Goal: Information Seeking & Learning: Learn about a topic

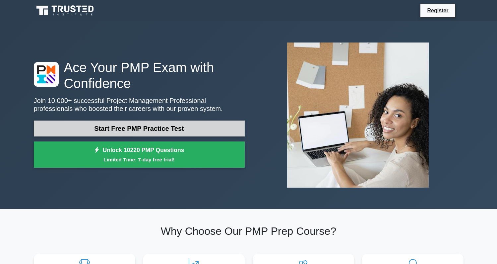
click at [163, 132] on link "Start Free PMP Practice Test" at bounding box center [139, 128] width 211 height 16
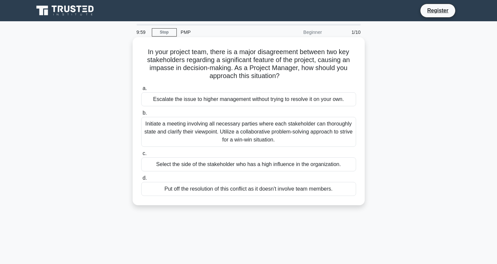
click at [204, 55] on h5 "In your project team, there is a major disagreement between two key stakeholder…" at bounding box center [249, 64] width 216 height 33
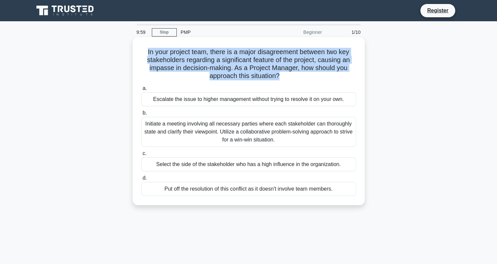
click at [204, 55] on h5 "In your project team, there is a major disagreement between two key stakeholder…" at bounding box center [249, 64] width 216 height 33
click at [183, 55] on h5 "In your project team, there is a major disagreement between two key stakeholder…" at bounding box center [249, 64] width 216 height 33
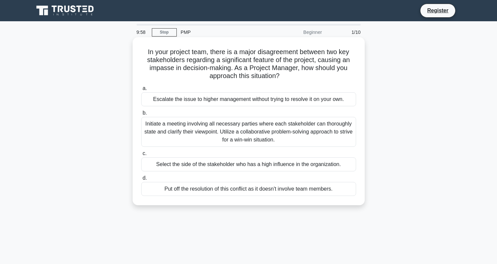
click at [175, 54] on h5 "In your project team, there is a major disagreement between two key stakeholder…" at bounding box center [249, 64] width 216 height 33
drag, startPoint x: 144, startPoint y: 52, endPoint x: 281, endPoint y: 78, distance: 140.0
click at [281, 78] on h5 "In your project team, there is a major disagreement between two key stakeholder…" at bounding box center [249, 64] width 216 height 33
click at [281, 78] on icon at bounding box center [282, 76] width 4 height 7
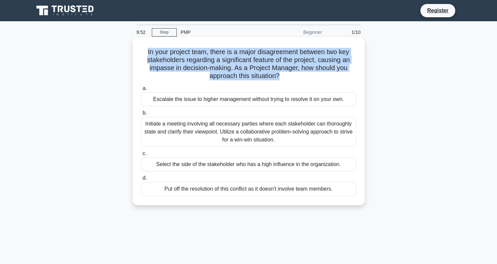
drag, startPoint x: 281, startPoint y: 78, endPoint x: 140, endPoint y: 51, distance: 144.1
click at [140, 51] on div "In your project team, there is a major disagreement between two key stakeholder…" at bounding box center [248, 121] width 227 height 163
drag, startPoint x: 140, startPoint y: 51, endPoint x: 165, endPoint y: 72, distance: 32.3
click at [165, 72] on div "In your project team, there is a major disagreement between two key stakeholder…" at bounding box center [248, 121] width 227 height 163
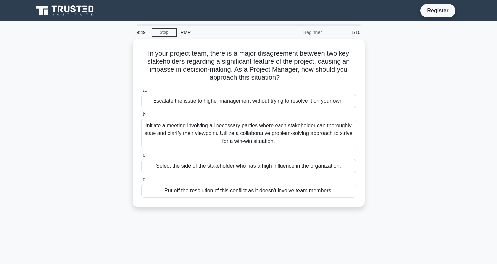
click at [111, 138] on div "In your project team, there is a major disagreement between two key stakeholder…" at bounding box center [249, 127] width 438 height 176
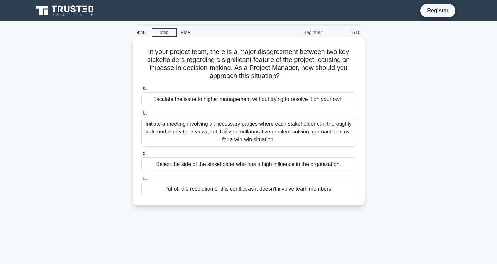
click at [345, 133] on div "Initiate a meeting involving all necessary parties where each stakeholder can t…" at bounding box center [248, 132] width 215 height 30
click at [141, 115] on input "b. Initiate a meeting involving all necessary parties where each stakeholder ca…" at bounding box center [141, 113] width 0 height 4
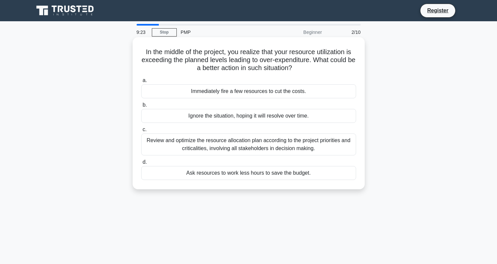
click at [273, 154] on div "Review and optimize the resource allocation plan according to the project prior…" at bounding box center [248, 144] width 215 height 22
click at [141, 132] on input "c. Review and optimize the resource allocation plan according to the project pr…" at bounding box center [141, 129] width 0 height 4
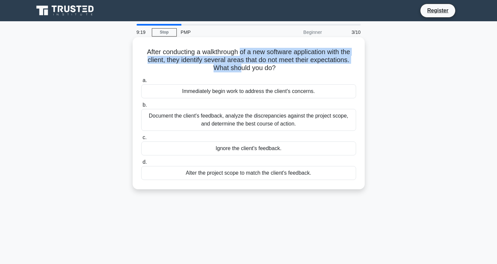
drag, startPoint x: 241, startPoint y: 51, endPoint x: 241, endPoint y: 70, distance: 18.2
click at [241, 70] on h5 "After conducting a walkthrough of a new software application with the client, t…" at bounding box center [249, 60] width 216 height 25
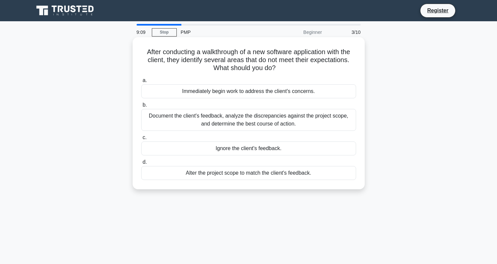
click at [230, 114] on div "Document the client's feedback, analyze the discrepancies against the project s…" at bounding box center [248, 120] width 215 height 22
click at [141, 107] on input "b. Document the client's feedback, analyze the discrepancies against the projec…" at bounding box center [141, 105] width 0 height 4
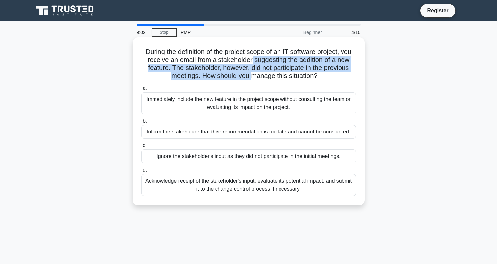
drag, startPoint x: 252, startPoint y: 75, endPoint x: 252, endPoint y: 56, distance: 18.6
click at [252, 56] on h5 "During the definition of the project scope of an IT software project, you recei…" at bounding box center [249, 64] width 216 height 33
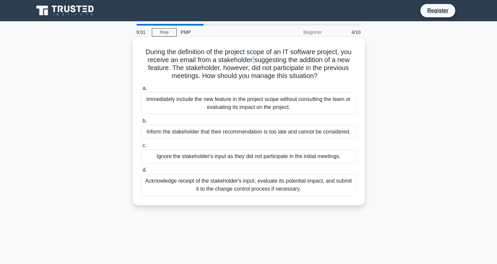
click at [252, 56] on h5 "During the definition of the project scope of an IT software project, you recei…" at bounding box center [249, 64] width 216 height 33
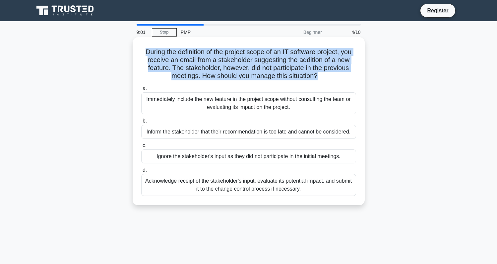
click at [252, 56] on h5 "During the definition of the project scope of an IT software project, you recei…" at bounding box center [249, 64] width 216 height 33
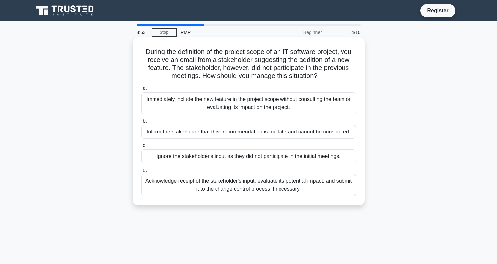
click at [312, 190] on div "Acknowledge receipt of the stakeholder's input, evaluate its potential impact, …" at bounding box center [248, 185] width 215 height 22
click at [141, 172] on input "d. Acknowledge receipt of the stakeholder's input, evaluate its potential impac…" at bounding box center [141, 170] width 0 height 4
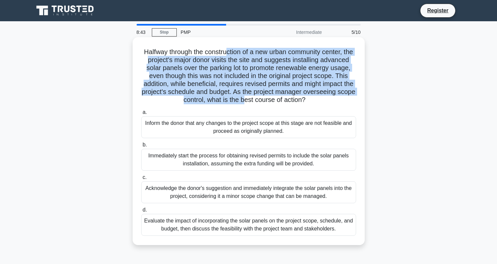
drag, startPoint x: 225, startPoint y: 54, endPoint x: 245, endPoint y: 101, distance: 50.5
click at [245, 101] on h5 "Halfway through the construction of a new urban community center, the project's…" at bounding box center [249, 76] width 216 height 56
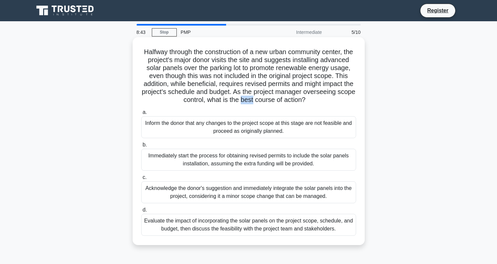
click at [245, 101] on h5 "Halfway through the construction of a new urban community center, the project's…" at bounding box center [249, 76] width 216 height 56
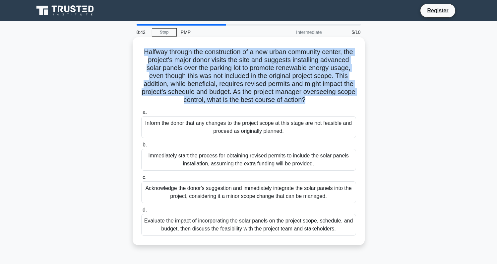
click at [245, 101] on h5 "Halfway through the construction of a new urban community center, the project's…" at bounding box center [249, 76] width 216 height 56
click at [247, 99] on h5 "Halfway through the construction of a new urban community center, the project's…" at bounding box center [249, 76] width 216 height 56
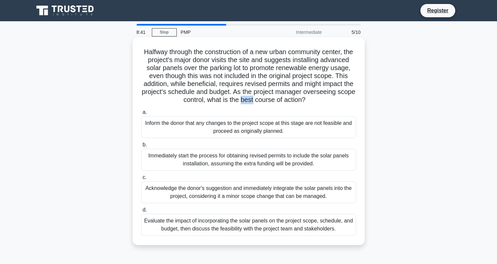
click at [247, 99] on h5 "Halfway through the construction of a new urban community center, the project's…" at bounding box center [249, 76] width 216 height 56
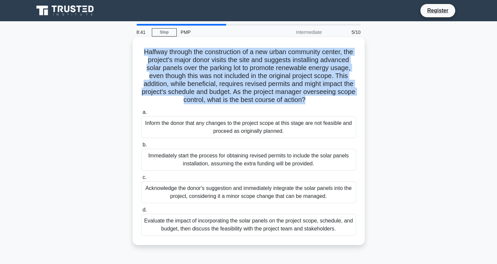
click at [247, 99] on h5 "Halfway through the construction of a new urban community center, the project's…" at bounding box center [249, 76] width 216 height 56
click at [250, 99] on h5 "Halfway through the construction of a new urban community center, the project's…" at bounding box center [249, 76] width 216 height 56
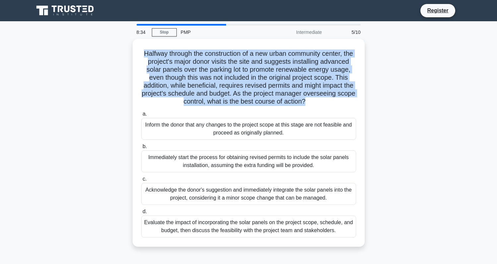
drag, startPoint x: 307, startPoint y: 103, endPoint x: 123, endPoint y: 89, distance: 184.6
click at [123, 89] on div "Halfway through the construction of a new urban community center, the project's…" at bounding box center [249, 147] width 438 height 216
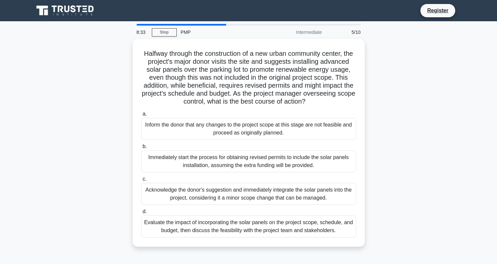
click at [109, 173] on div "Halfway through the construction of a new urban community center, the project's…" at bounding box center [249, 147] width 438 height 216
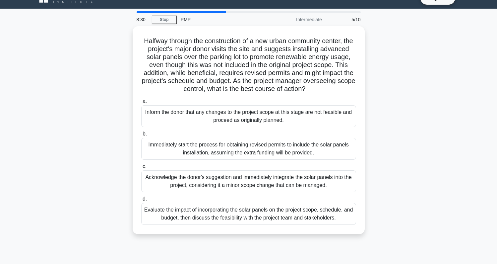
scroll to position [17, 0]
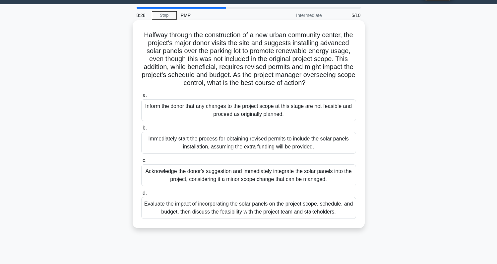
click at [149, 214] on div "Evaluate the impact of incorporating the solar panels on the project scope, sch…" at bounding box center [248, 208] width 215 height 22
click at [141, 195] on input "d. Evaluate the impact of incorporating the solar panels on the project scope, …" at bounding box center [141, 193] width 0 height 4
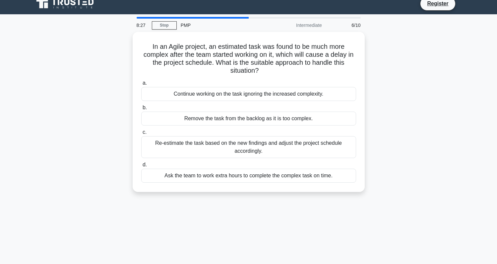
scroll to position [0, 0]
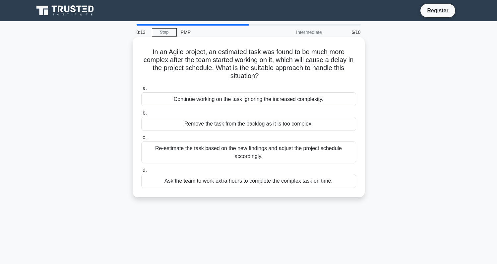
click at [204, 152] on div "Re-estimate the task based on the new findings and adjust the project schedule …" at bounding box center [248, 152] width 215 height 22
click at [141, 140] on input "c. Re-estimate the task based on the new findings and adjust the project schedu…" at bounding box center [141, 137] width 0 height 4
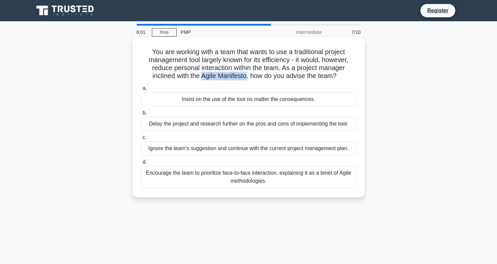
drag, startPoint x: 245, startPoint y: 76, endPoint x: 202, endPoint y: 79, distance: 42.9
click at [202, 79] on h5 "You are working with a team that wants to use a traditional project management …" at bounding box center [249, 64] width 216 height 33
copy h5 "Agile Manifesto"
click at [191, 183] on div "Encourage the team to prioritize face-to-face interaction, explaining it as a t…" at bounding box center [248, 177] width 215 height 22
click at [141, 164] on input "d. Encourage the team to prioritize face-to-face interaction, explaining it as …" at bounding box center [141, 162] width 0 height 4
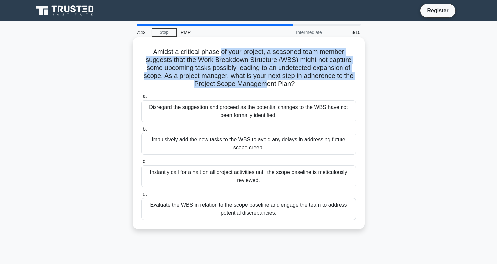
drag, startPoint x: 223, startPoint y: 55, endPoint x: 264, endPoint y: 81, distance: 49.0
click at [264, 81] on h5 "Amidst a critical phase of your project, a seasoned team member suggests that t…" at bounding box center [249, 68] width 216 height 40
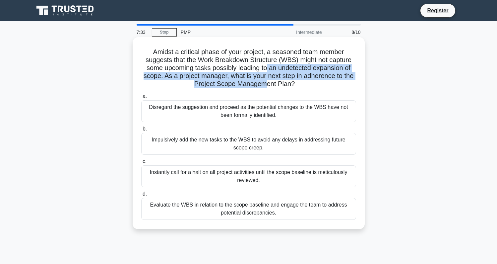
drag, startPoint x: 266, startPoint y: 85, endPoint x: 265, endPoint y: 65, distance: 20.2
click at [265, 65] on h5 "Amidst a critical phase of your project, a seasoned team member suggests that t…" at bounding box center [249, 68] width 216 height 40
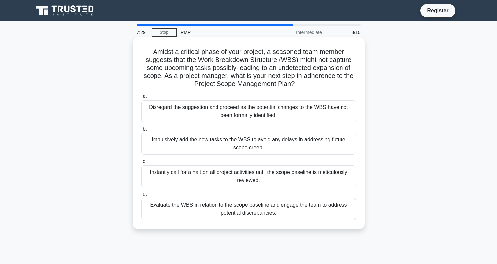
click at [216, 208] on div "Evaluate the WBS in relation to the scope baseline and engage the team to addre…" at bounding box center [248, 209] width 215 height 22
click at [141, 196] on input "d. Evaluate the WBS in relation to the scope baseline and engage the team to ad…" at bounding box center [141, 194] width 0 height 4
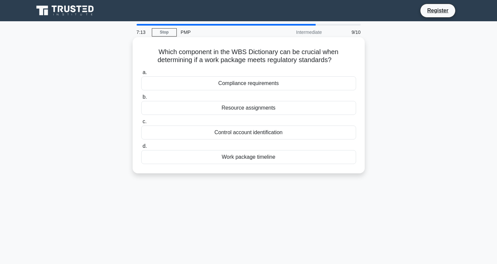
click at [238, 87] on div "Compliance requirements" at bounding box center [248, 83] width 215 height 14
click at [141, 75] on input "a. Compliance requirements" at bounding box center [141, 72] width 0 height 4
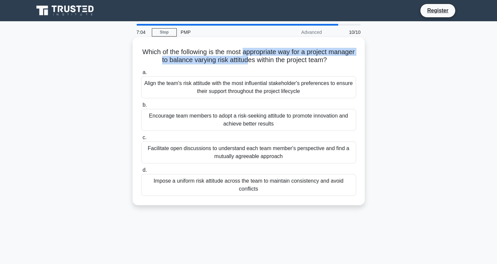
drag, startPoint x: 247, startPoint y: 63, endPoint x: 243, endPoint y: 54, distance: 10.2
click at [243, 54] on h5 "Which of the following is the most appropriate way for a project manager to bal…" at bounding box center [249, 56] width 216 height 17
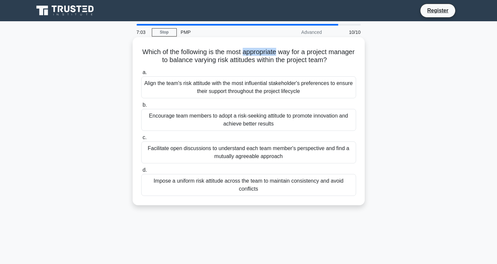
click at [243, 54] on h5 "Which of the following is the most appropriate way for a project manager to bal…" at bounding box center [249, 56] width 216 height 17
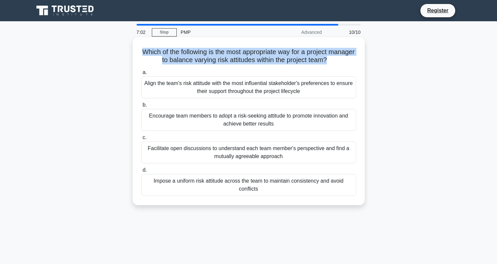
click at [243, 54] on h5 "Which of the following is the most appropriate way for a project manager to bal…" at bounding box center [249, 56] width 216 height 17
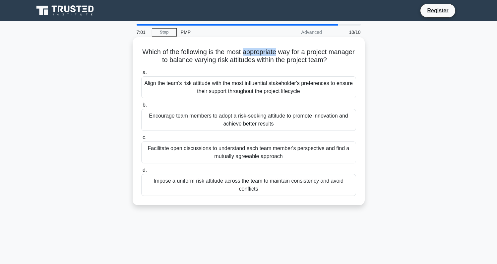
click at [243, 54] on h5 "Which of the following is the most appropriate way for a project manager to bal…" at bounding box center [249, 56] width 216 height 17
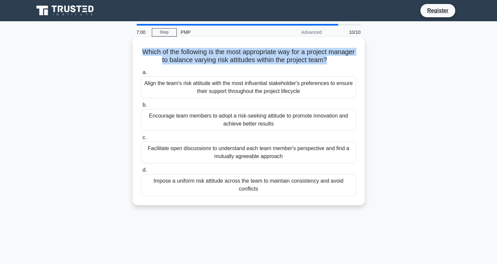
click at [243, 54] on h5 "Which of the following is the most appropriate way for a project manager to bal…" at bounding box center [249, 56] width 216 height 17
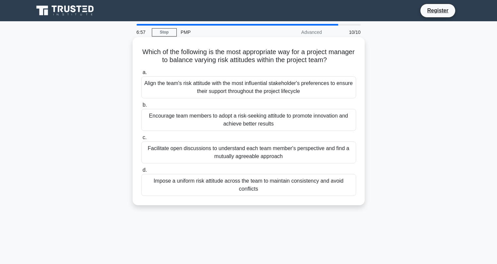
click at [204, 135] on label "c. Facilitate open discussions to understand each team member's perspective and…" at bounding box center [248, 148] width 215 height 30
click at [141, 135] on input "c. Facilitate open discussions to understand each team member's perspective and…" at bounding box center [141, 137] width 0 height 4
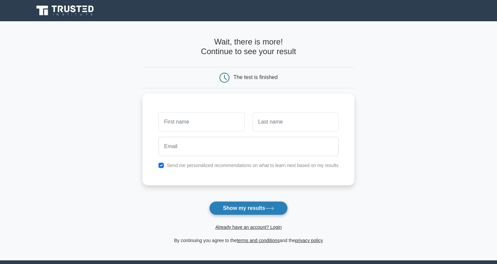
click at [248, 209] on button "Show my results" at bounding box center [248, 208] width 78 height 14
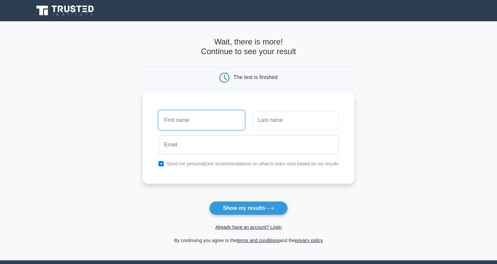
click at [217, 127] on input "text" at bounding box center [202, 119] width 86 height 19
type input "[PERSON_NAME]"
